Goal: Find specific page/section: Find specific page/section

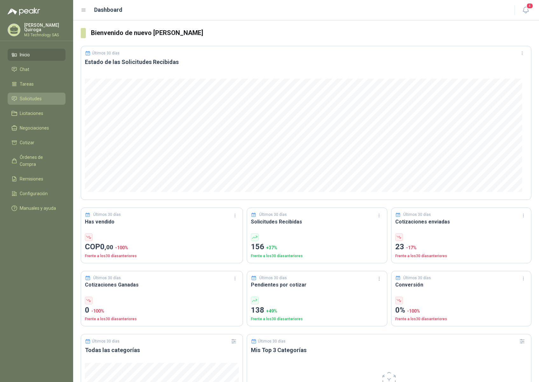
click at [34, 96] on span "Solicitudes" at bounding box center [31, 98] width 22 height 7
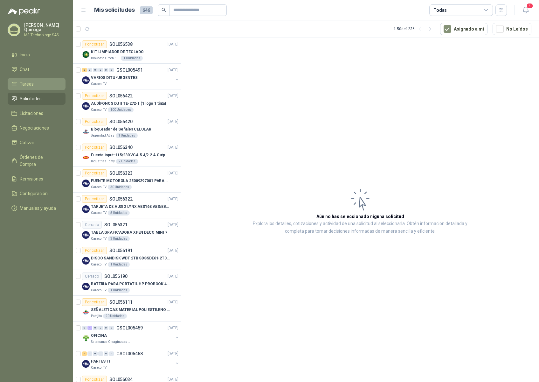
click at [35, 81] on li "Tareas" at bounding box center [36, 84] width 50 height 7
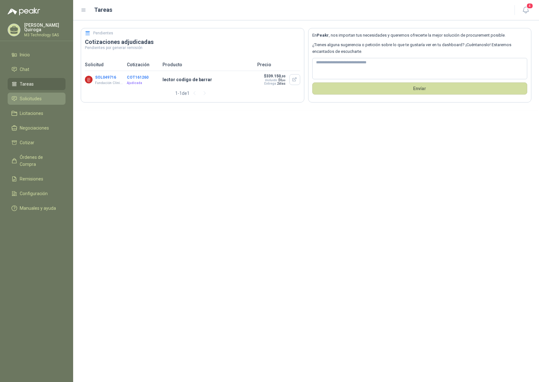
click at [39, 98] on span "Solicitudes" at bounding box center [31, 98] width 22 height 7
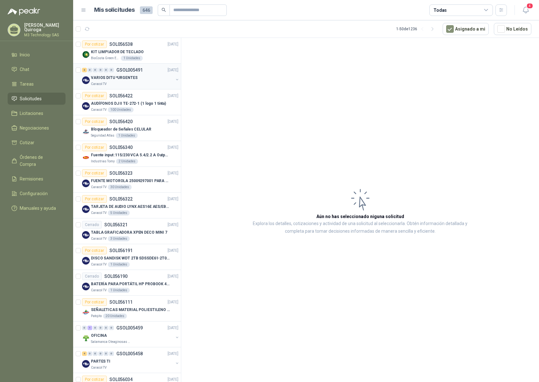
click at [144, 83] on div "Caracol TV" at bounding box center [132, 83] width 82 height 5
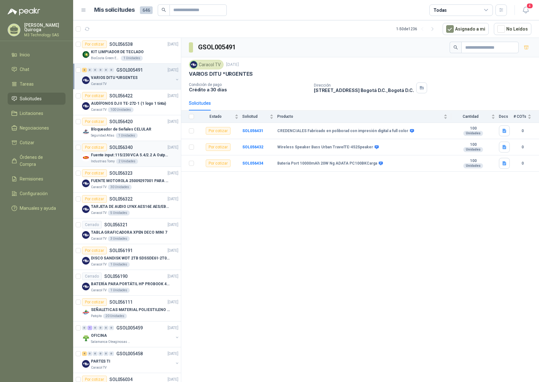
click at [154, 160] on div "Industrias Tomy 2 Unidades" at bounding box center [135, 161] width 88 height 5
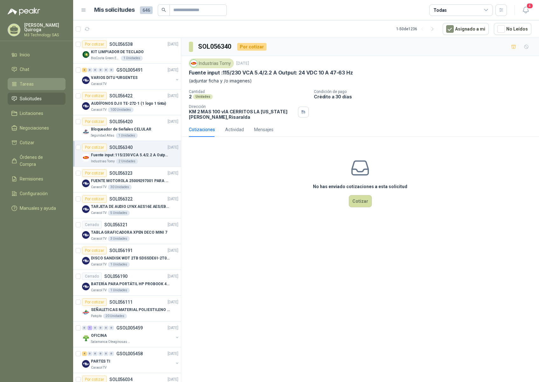
click at [26, 83] on span "Tareas" at bounding box center [27, 84] width 14 height 7
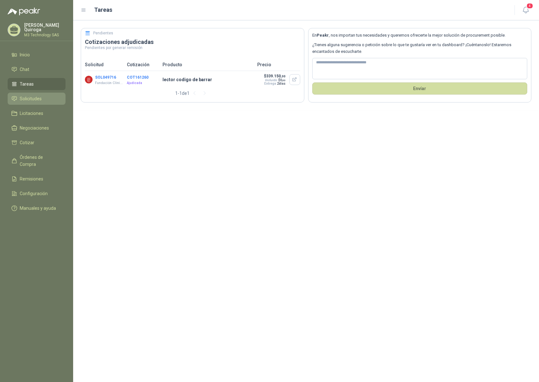
click at [34, 96] on span "Solicitudes" at bounding box center [31, 98] width 22 height 7
